Goal: Transaction & Acquisition: Subscribe to service/newsletter

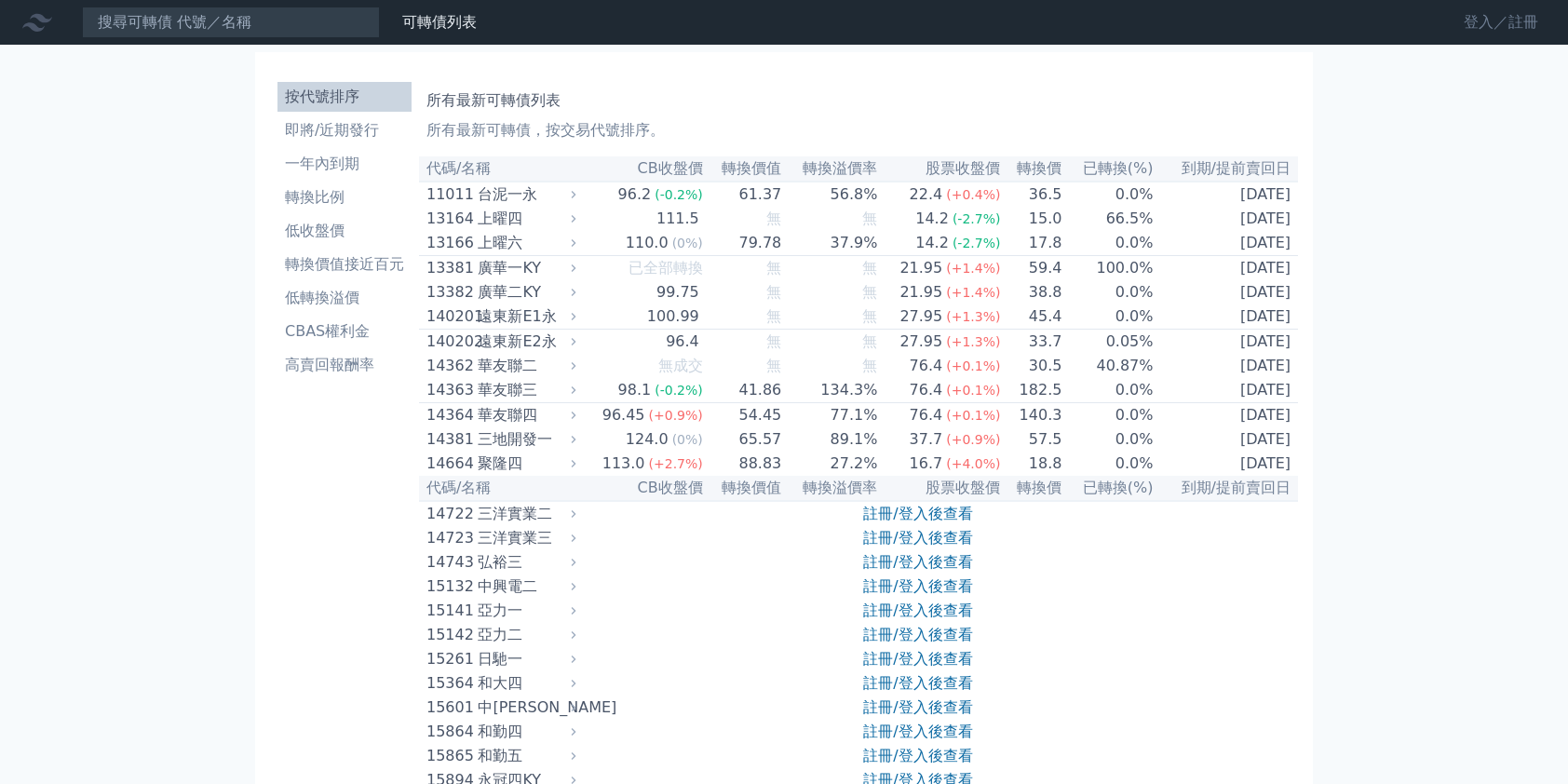
click at [1408, 15] on link "登入／註冊" at bounding box center [1501, 22] width 105 height 29
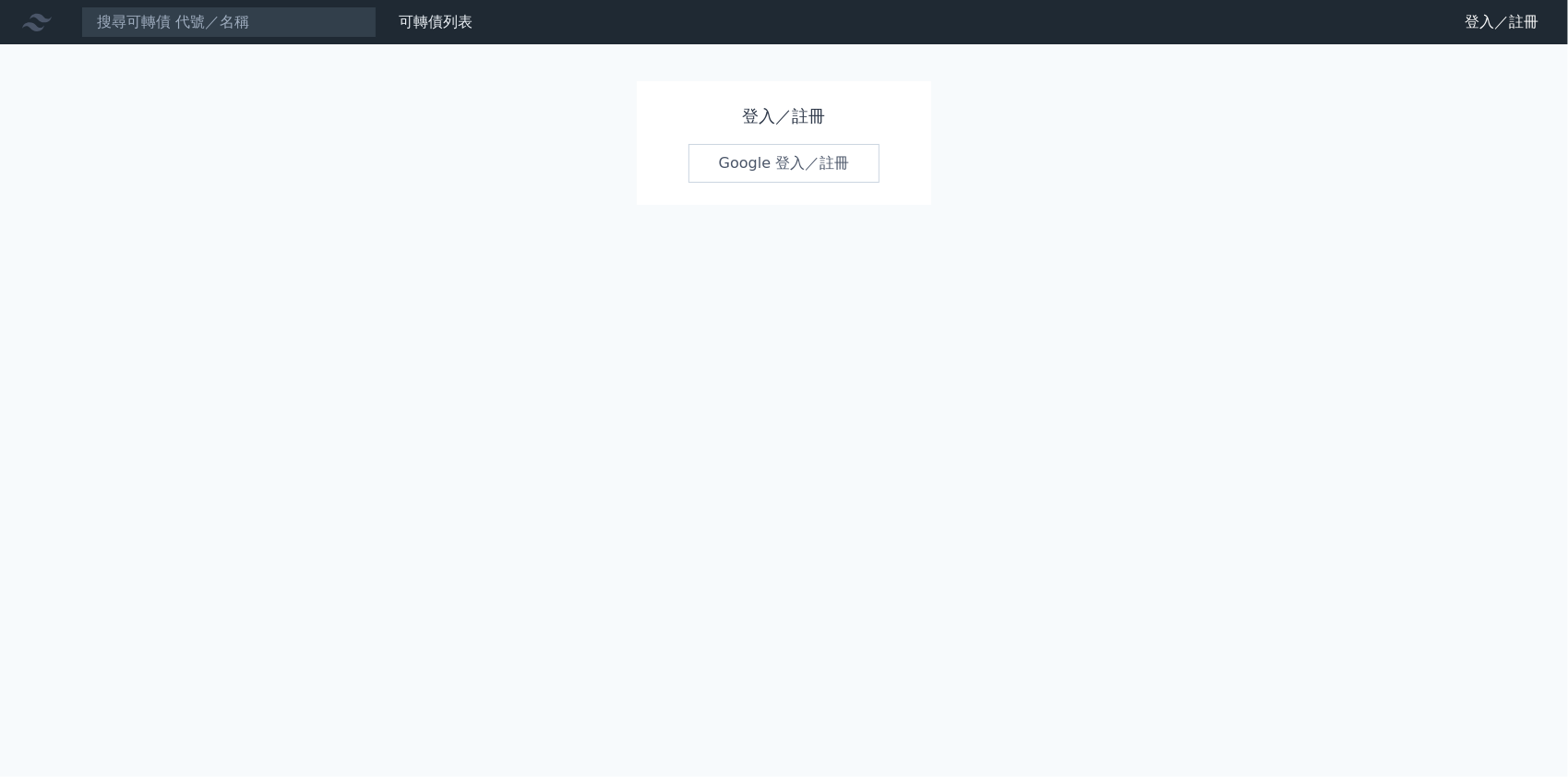
click at [791, 158] on link "Google 登入／註冊" at bounding box center [785, 163] width 192 height 39
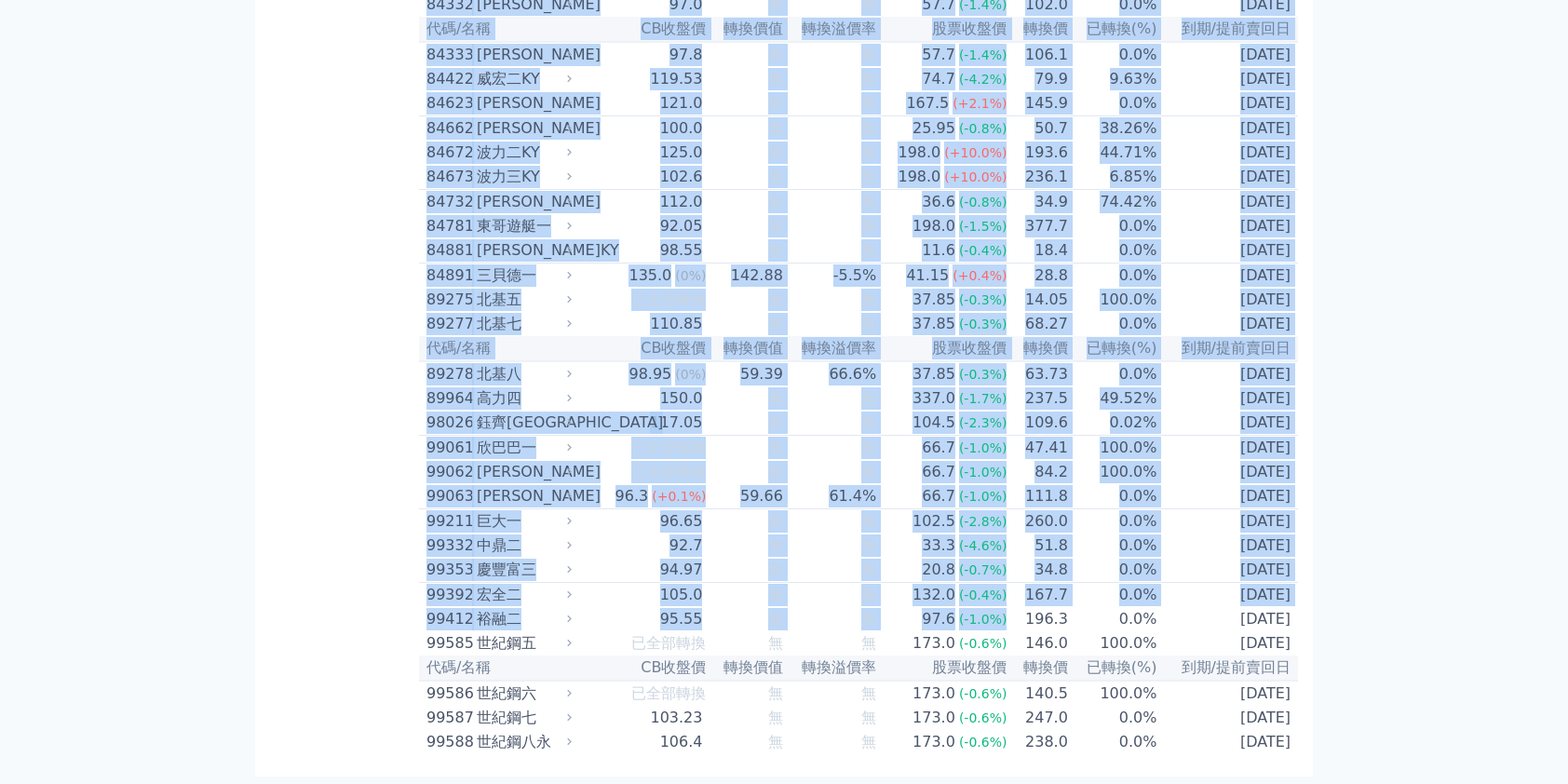
scroll to position [10812, 0]
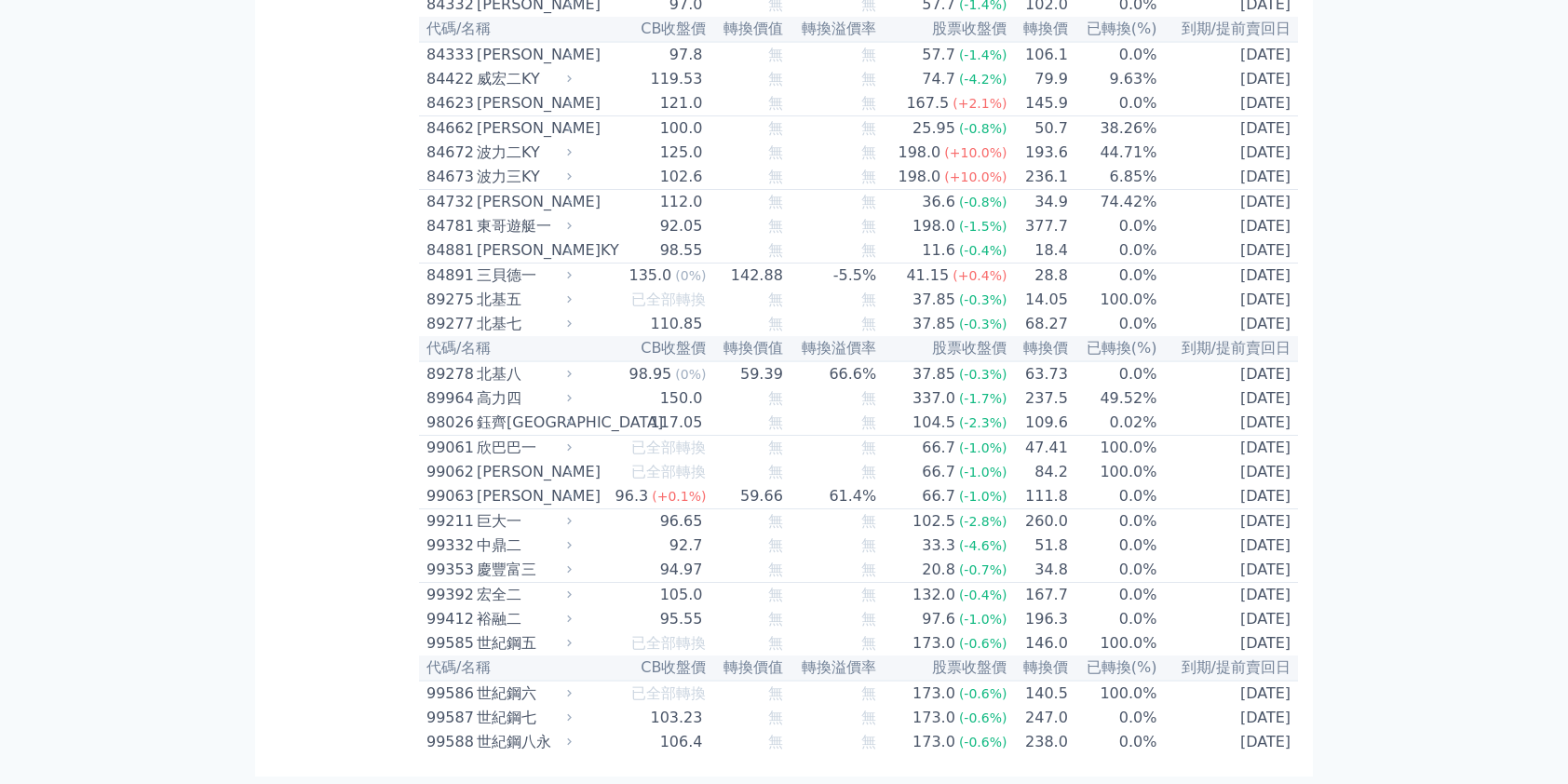
drag, startPoint x: 432, startPoint y: 169, endPoint x: 1006, endPoint y: 824, distance: 870.9
copy table
